Goal: Task Accomplishment & Management: Use online tool/utility

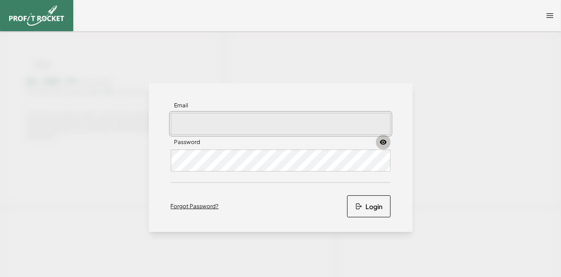
type input "gillb@seaharvest.co.za"
click at [382, 141] on icon at bounding box center [383, 142] width 2 height 2
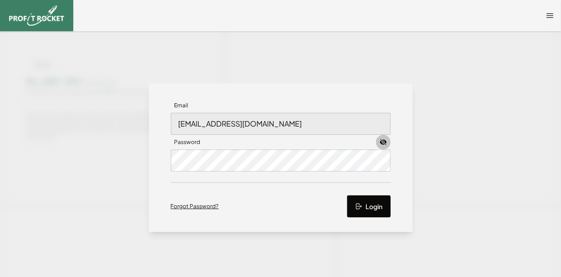
click at [374, 206] on button "Login" at bounding box center [369, 206] width 44 height 22
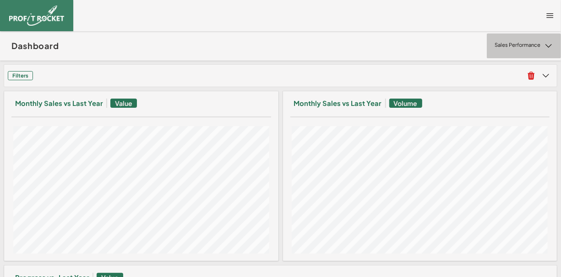
click at [544, 46] on icon at bounding box center [548, 45] width 9 height 9
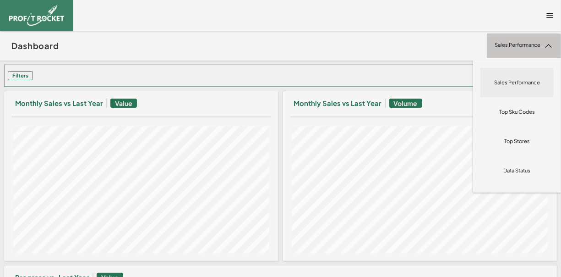
click at [16, 77] on h3 "Filters" at bounding box center [20, 75] width 25 height 9
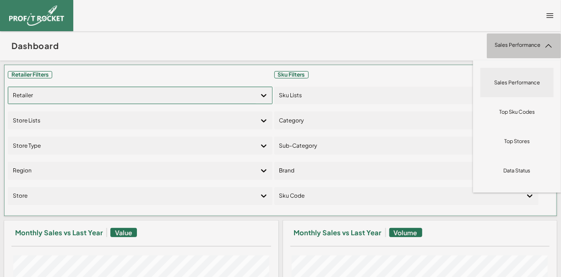
click at [262, 94] on icon at bounding box center [263, 95] width 5 height 3
click at [56, 137] on div "Shoprite Checkers" at bounding box center [140, 137] width 256 height 16
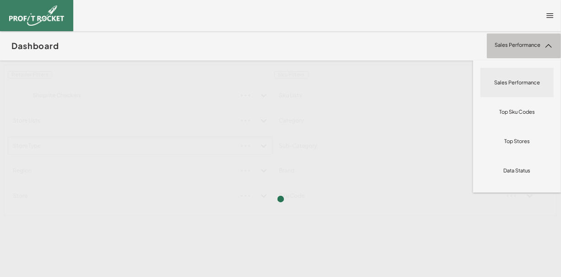
click at [98, 152] on div "Retailer Filters Shoprite Checkers Store Lists Store Type Region Store Sku Filt…" at bounding box center [281, 140] width 554 height 152
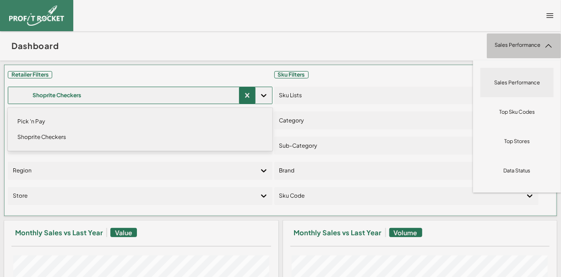
click at [264, 96] on icon at bounding box center [263, 95] width 9 height 9
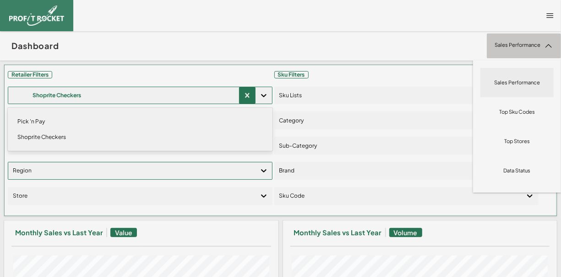
click at [97, 176] on div "Region" at bounding box center [132, 170] width 238 height 15
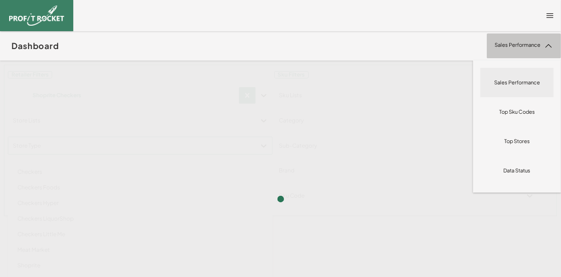
click at [259, 145] on div "Retailer Filters Shoprite Checkers Store Lists option Checkers focused, 1 of 14…" at bounding box center [281, 140] width 554 height 152
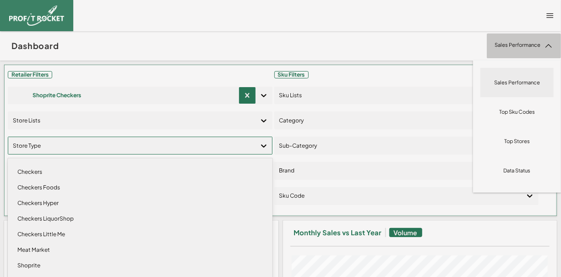
click at [55, 201] on div "Checkers Hyper" at bounding box center [140, 203] width 256 height 16
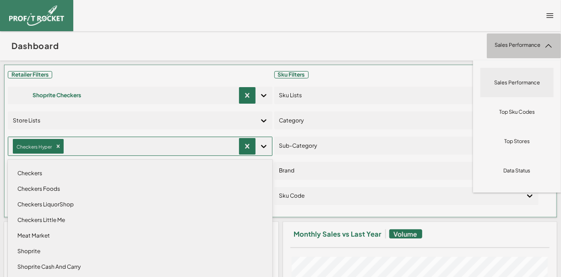
click at [229, 201] on div "Checkers LiquorShop" at bounding box center [140, 204] width 256 height 16
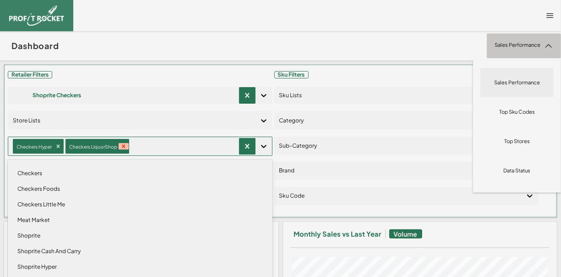
click at [123, 146] on icon "Remove Checkers LiquorShop" at bounding box center [123, 146] width 3 height 3
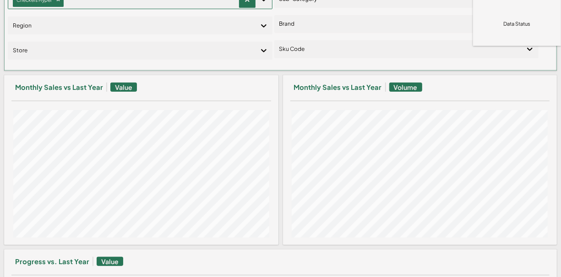
scroll to position [55, 0]
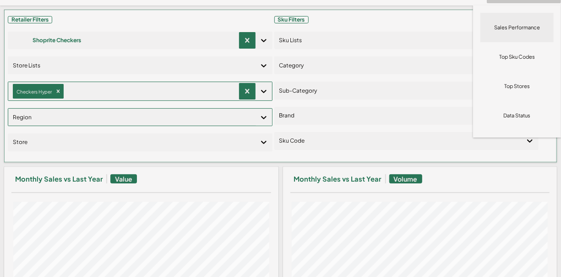
click at [261, 116] on icon at bounding box center [263, 117] width 5 height 3
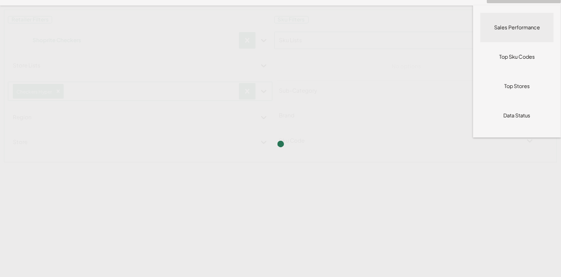
click at [373, 42] on div "Retailer Filters Shoprite Checkers Store Lists Checkers Hyper Region Store Sku …" at bounding box center [281, 85] width 554 height 153
click at [401, 43] on div "Retailer Filters Shoprite Checkers Store Lists Checkers Hyper Region Store Sku …" at bounding box center [281, 85] width 554 height 153
click at [301, 119] on div "Retailer Filters Shoprite Checkers Store Lists Checkers Hyper Region Store Sku …" at bounding box center [281, 85] width 554 height 153
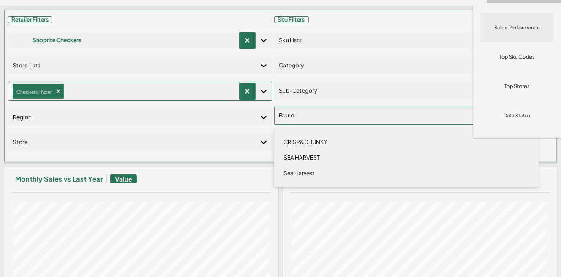
click at [301, 157] on div "SEA HARVEST" at bounding box center [406, 158] width 256 height 16
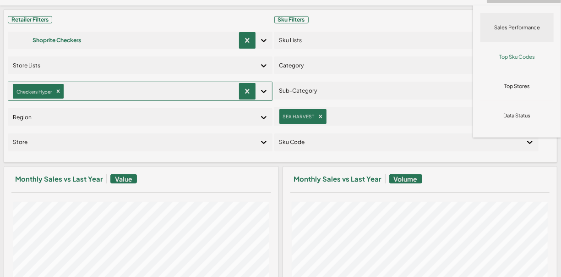
click at [499, 58] on p "Top Sku Codes" at bounding box center [517, 56] width 36 height 7
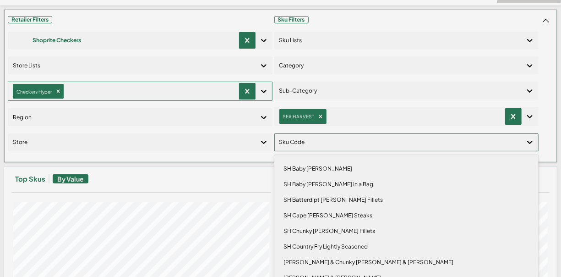
click at [525, 140] on icon at bounding box center [529, 141] width 9 height 9
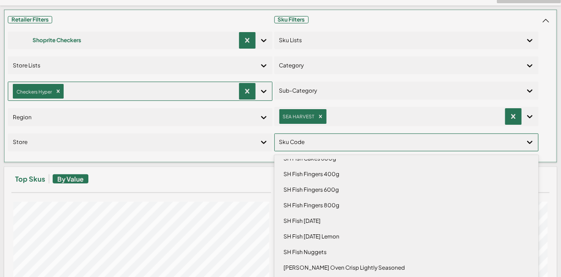
scroll to position [229, 0]
click at [319, 204] on div "SH Fish Fingers 800g" at bounding box center [406, 204] width 256 height 16
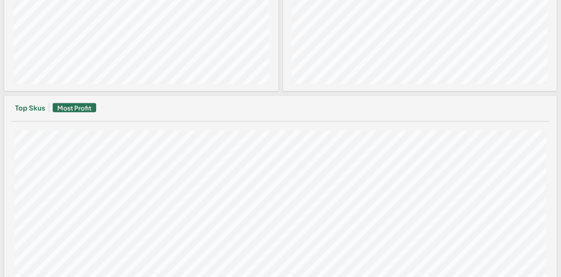
scroll to position [501, 0]
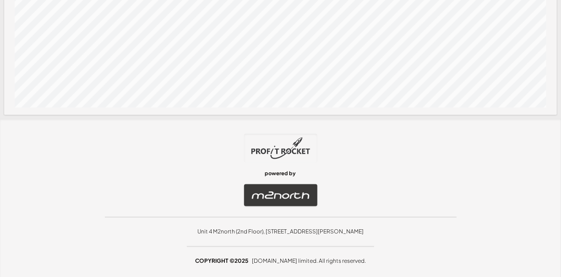
click at [505, 173] on div "powered by" at bounding box center [280, 170] width 561 height 72
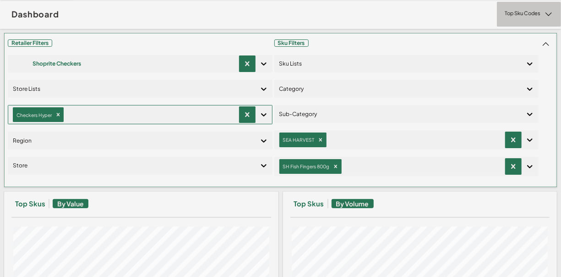
scroll to position [0, 0]
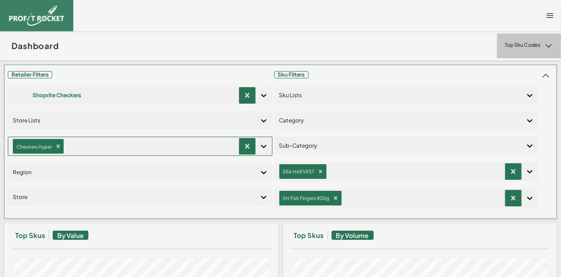
click at [33, 75] on span "Retailer Filters" at bounding box center [30, 74] width 44 height 7
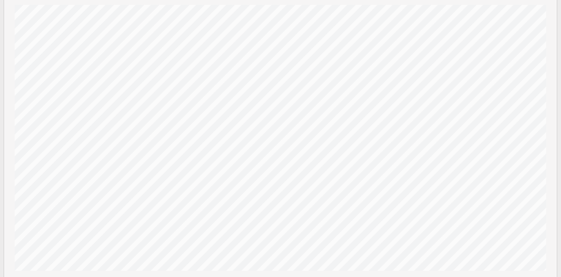
scroll to position [641, 0]
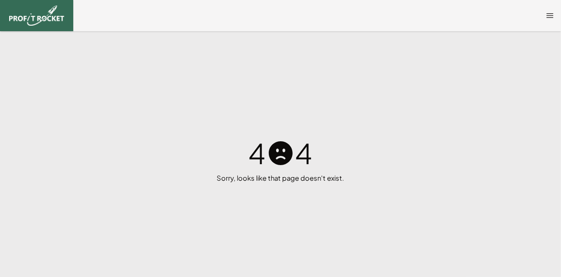
click at [40, 16] on img at bounding box center [36, 15] width 55 height 20
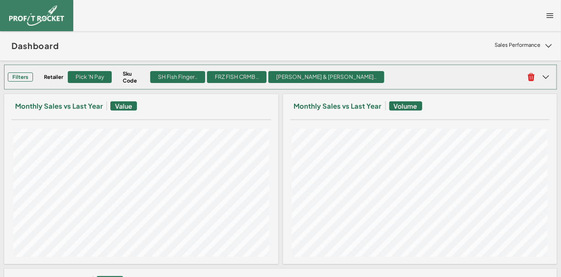
click at [100, 75] on div "Pick 'n Pay" at bounding box center [90, 77] width 44 height 12
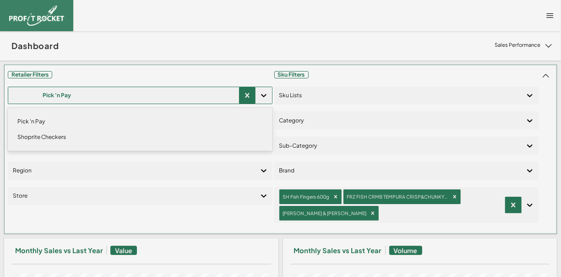
click at [261, 96] on icon at bounding box center [263, 95] width 5 height 3
click at [37, 138] on div "Shoprite Checkers" at bounding box center [140, 137] width 256 height 16
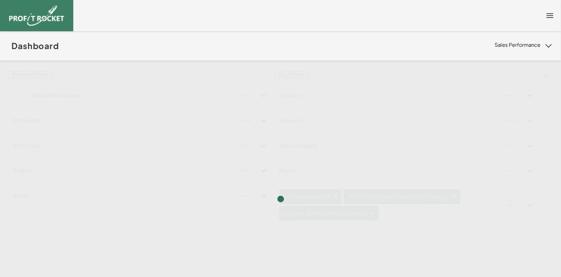
click at [241, 53] on div "Dashboard Sales Performance Top Sku Codes Top Stores Data Status Sales Performa…" at bounding box center [280, 45] width 561 height 29
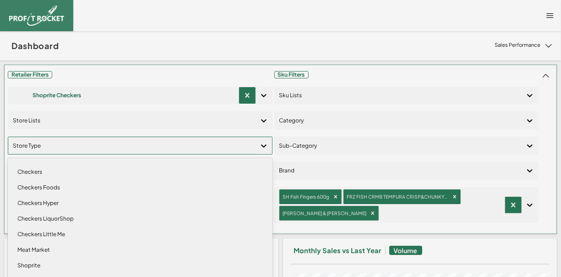
click at [261, 145] on icon at bounding box center [263, 145] width 5 height 3
click at [62, 202] on div "Checkers Hyper" at bounding box center [140, 203] width 256 height 16
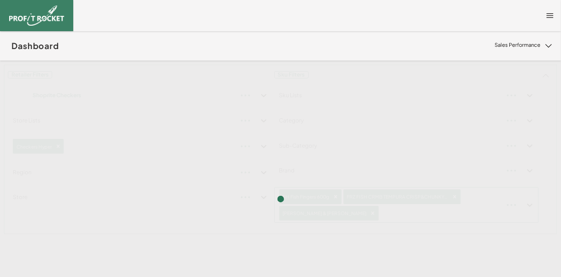
click at [523, 205] on div "Retailer Filters Shoprite Checkers Store Lists Checkers Hyper Region Store Sku …" at bounding box center [281, 149] width 554 height 170
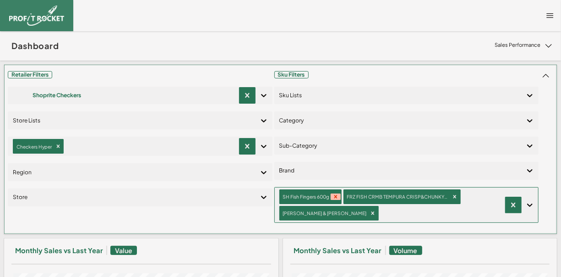
click at [334, 195] on icon "Remove SH Fish Fingers 600g" at bounding box center [335, 196] width 3 height 3
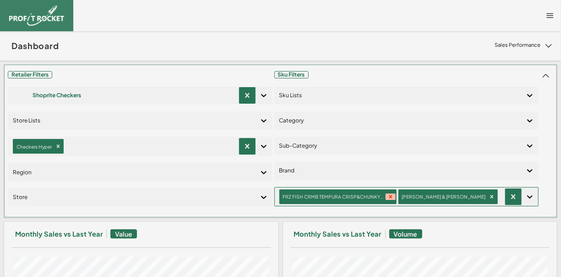
click at [387, 193] on icon "Remove FRZ FISH CRMB TEMPURA CRISP&CHUNKY 500G" at bounding box center [390, 196] width 6 height 6
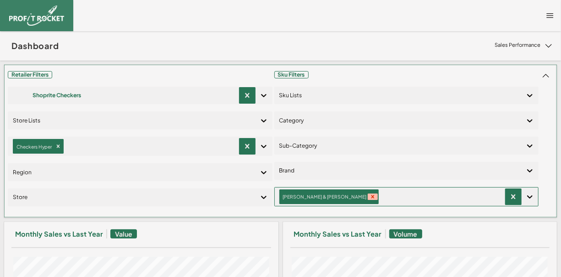
click at [370, 194] on icon "Remove SH Crisp & Chunky Lemon" at bounding box center [373, 196] width 6 height 6
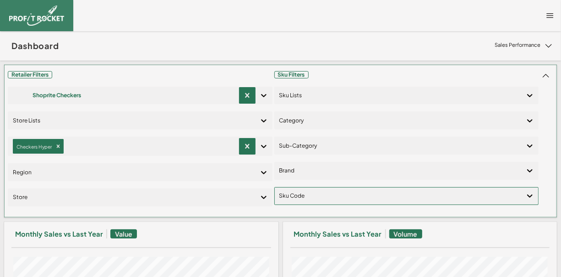
click at [525, 191] on icon at bounding box center [529, 195] width 9 height 9
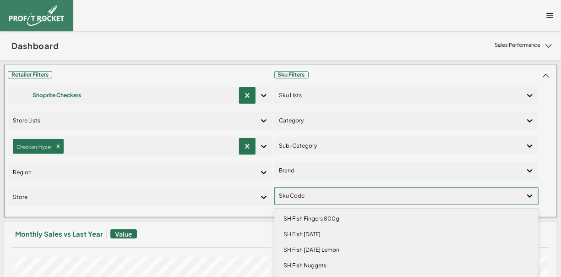
scroll to position [412, 0]
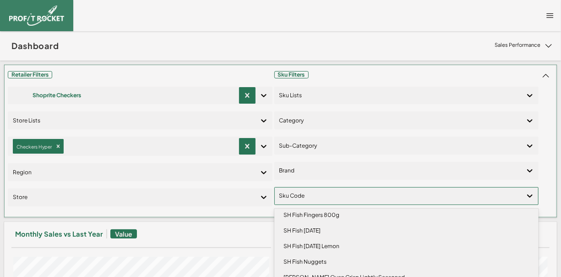
click at [331, 214] on div "SH Fish Fingers 800g" at bounding box center [406, 215] width 256 height 16
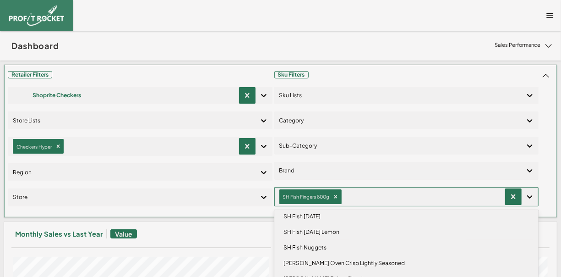
scroll to position [397, 0]
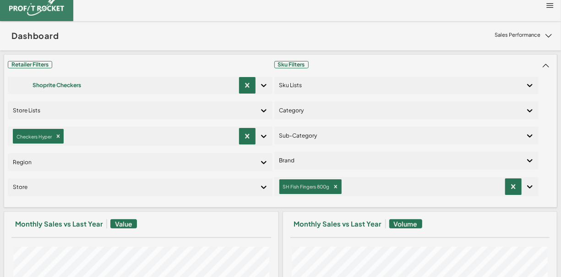
scroll to position [0, 0]
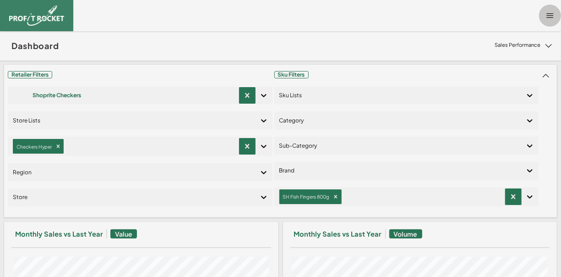
click at [545, 16] on icon at bounding box center [549, 15] width 9 height 9
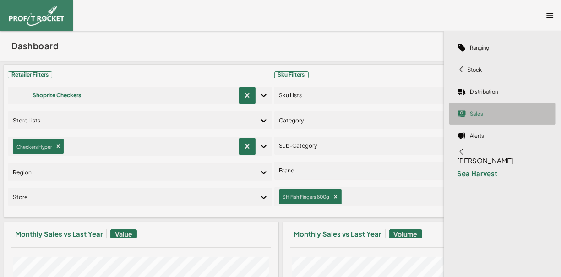
click at [470, 114] on p "Sales" at bounding box center [476, 113] width 13 height 7
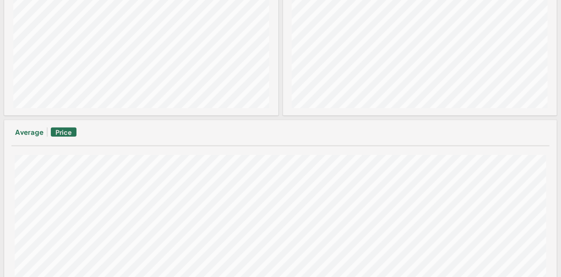
scroll to position [50, 0]
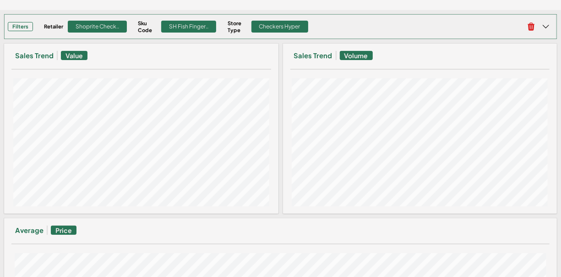
drag, startPoint x: 109, startPoint y: 71, endPoint x: 18, endPoint y: 26, distance: 101.4
click at [18, 26] on h3 "Filters" at bounding box center [20, 26] width 25 height 9
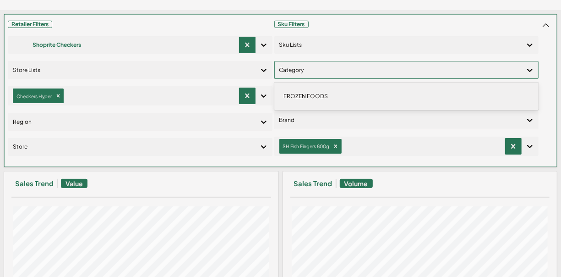
click at [527, 70] on icon at bounding box center [529, 70] width 5 height 3
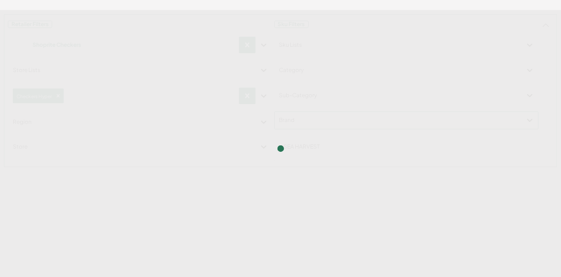
click at [463, 114] on div "Retailer Filters Shoprite Checkers Store Lists Checkers Hyper Region Store Sku …" at bounding box center [281, 90] width 554 height 153
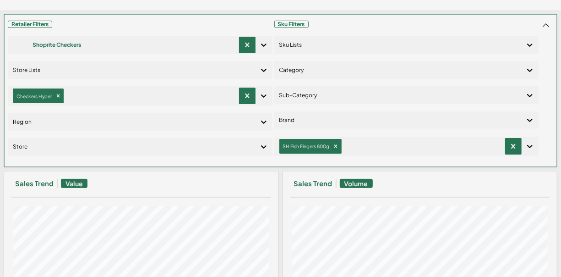
drag, startPoint x: 260, startPoint y: 185, endPoint x: 102, endPoint y: 106, distance: 176.1
click at [102, 106] on div "Retailer Filters Shoprite Checkers Store Lists Checkers Hyper Region Store" at bounding box center [140, 90] width 265 height 145
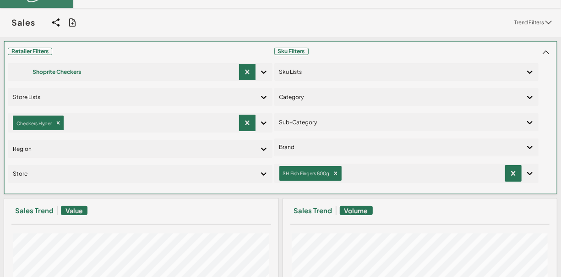
scroll to position [0, 0]
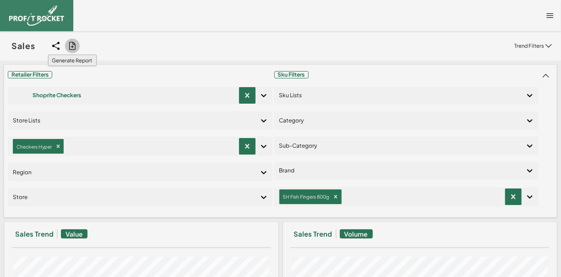
click at [73, 44] on icon at bounding box center [72, 45] width 9 height 9
click at [0, 46] on input "checkbox" at bounding box center [0, 46] width 0 height 0
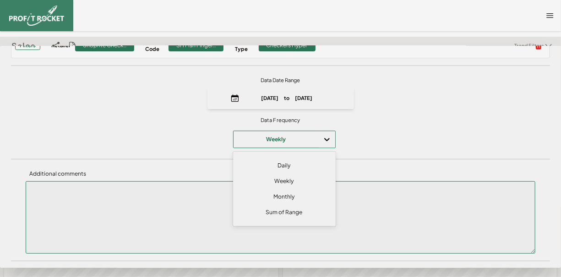
click at [325, 148] on div "option Daily focused, 1 of 4. 4 results available. Use Up and Down to choose op…" at bounding box center [284, 139] width 103 height 17
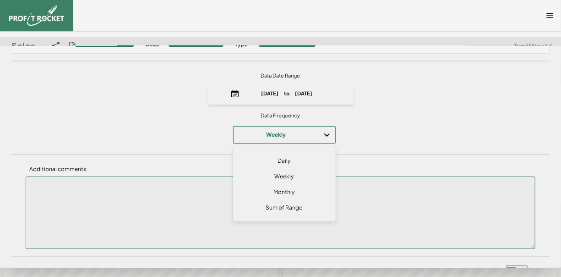
scroll to position [80, 0]
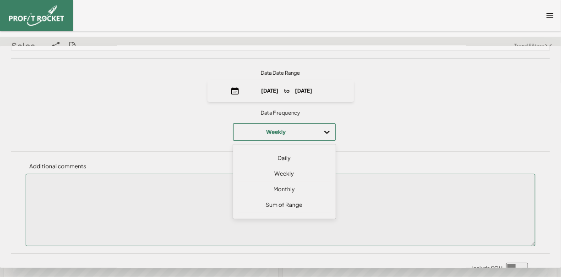
click at [280, 157] on div "Daily" at bounding box center [284, 158] width 94 height 16
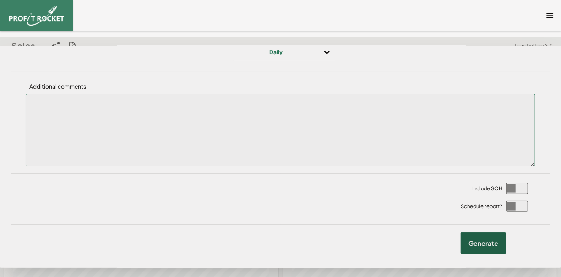
click at [476, 242] on label "Generate" at bounding box center [483, 243] width 45 height 22
click at [0, 46] on input "checkbox" at bounding box center [0, 46] width 0 height 0
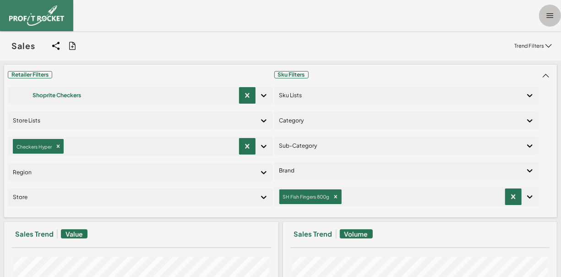
click at [545, 14] on icon at bounding box center [549, 15] width 9 height 9
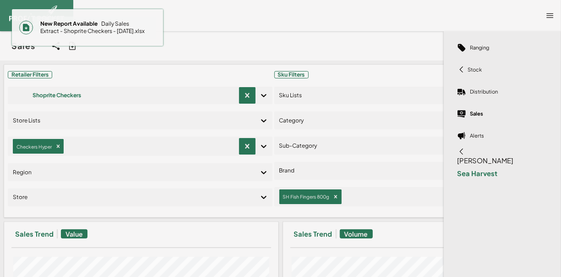
click at [116, 25] on span "New Report Available Daily Sales Extract - Shoprite Checkers - 2 Sep 2025.xlsx" at bounding box center [94, 27] width 123 height 22
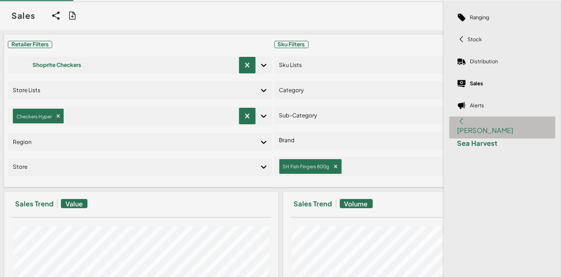
scroll to position [0, 0]
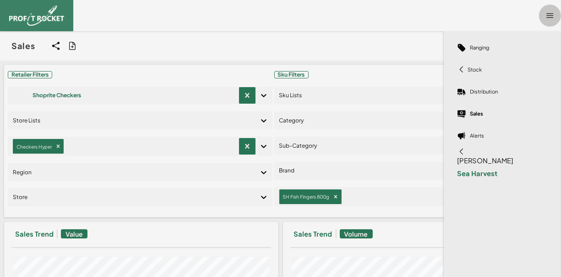
click at [545, 11] on icon at bounding box center [549, 15] width 9 height 9
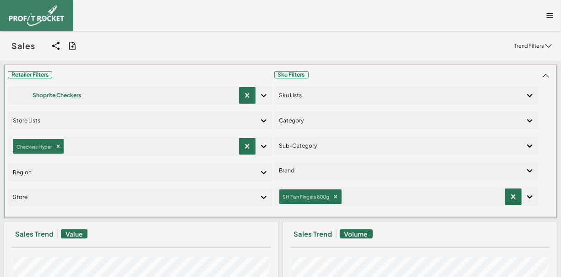
scroll to position [137, 0]
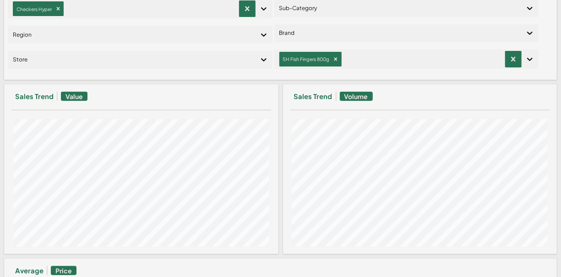
drag, startPoint x: 214, startPoint y: 114, endPoint x: 190, endPoint y: 111, distance: 25.0
click at [190, 111] on div at bounding box center [141, 109] width 260 height 7
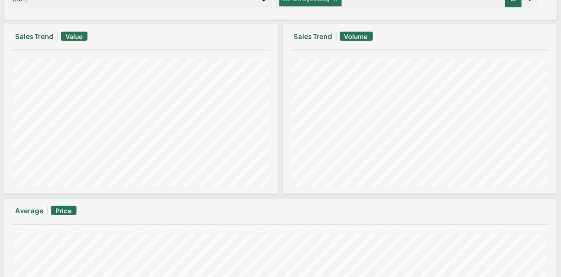
scroll to position [183, 0]
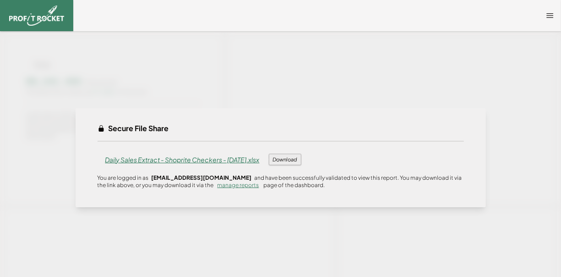
click at [157, 157] on span "Daily Sales Extract - Shoprite Checkers - [DATE].xlsx" at bounding box center [183, 159] width 170 height 22
